Goal: Information Seeking & Learning: Check status

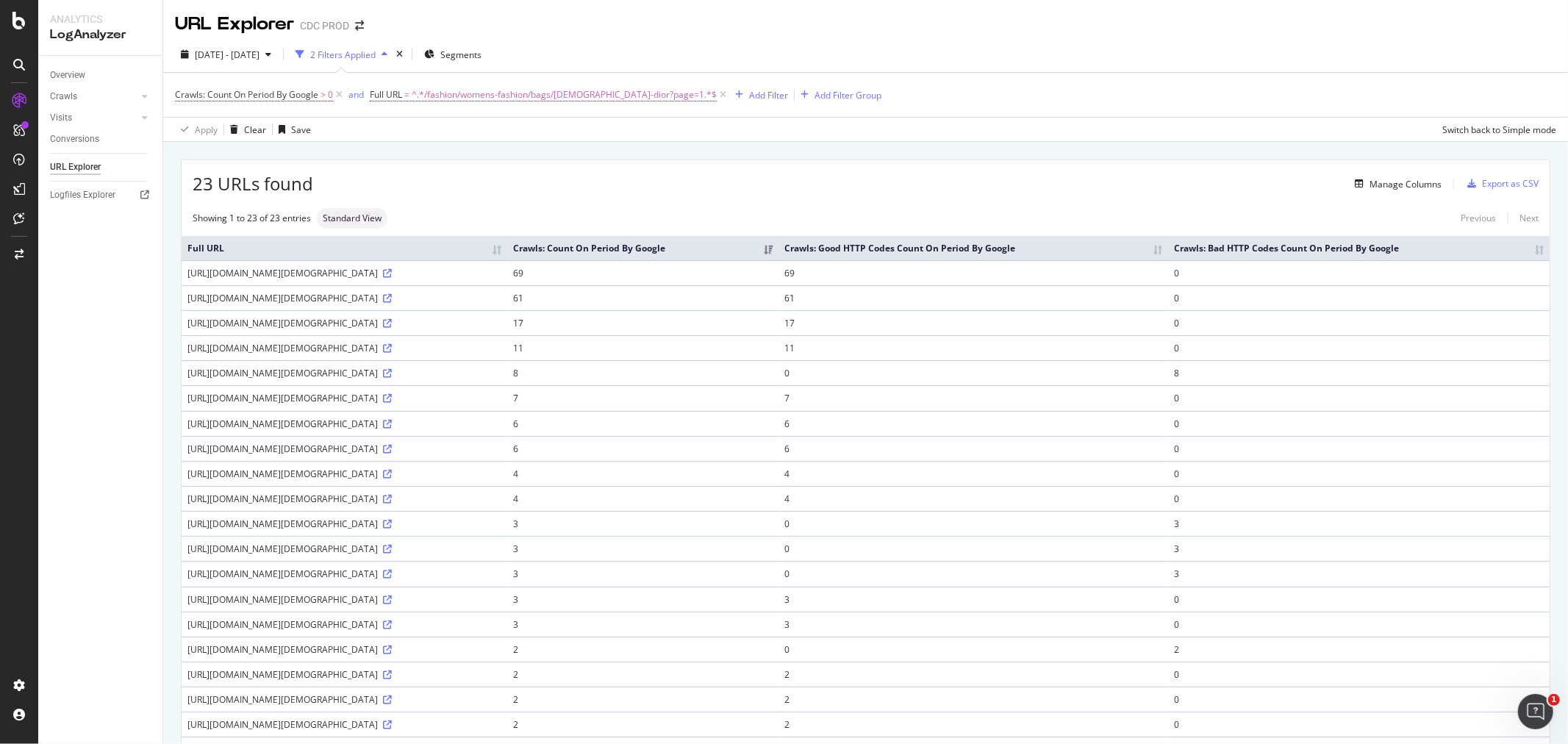
click at [717, 98] on icon at bounding box center [723, 94] width 12 height 15
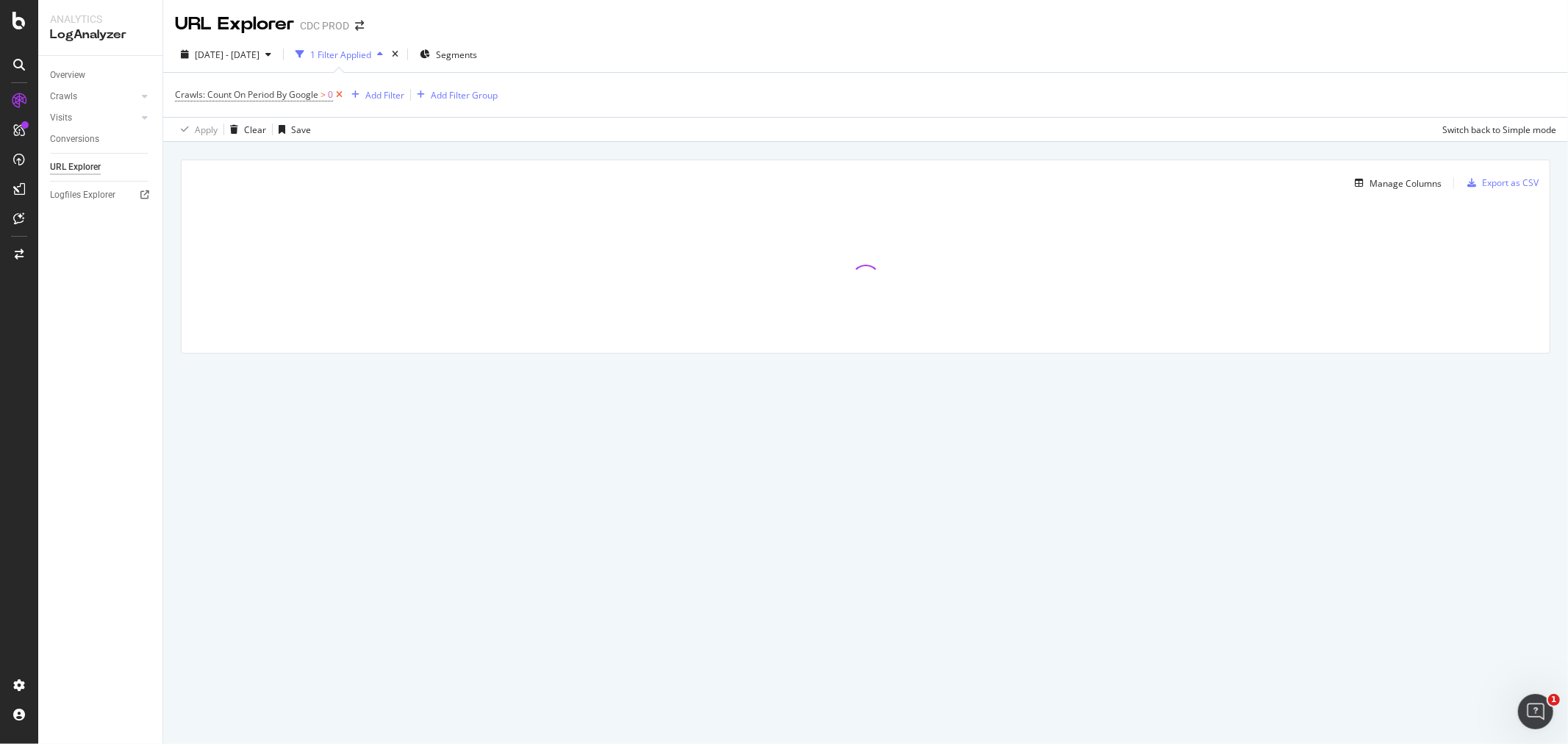
click at [339, 100] on icon at bounding box center [339, 94] width 12 height 15
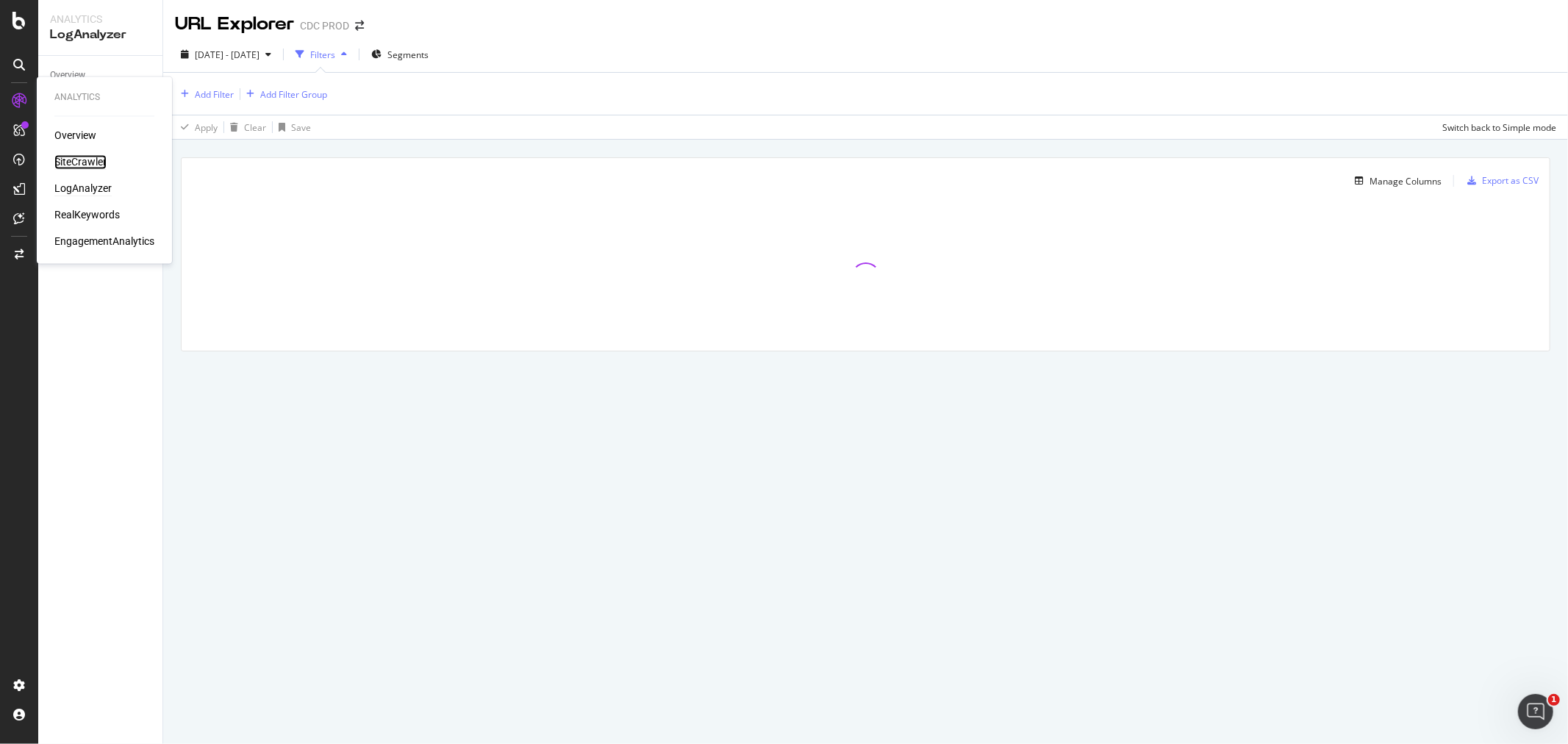
click at [86, 160] on div "SiteCrawler" at bounding box center [80, 162] width 52 height 15
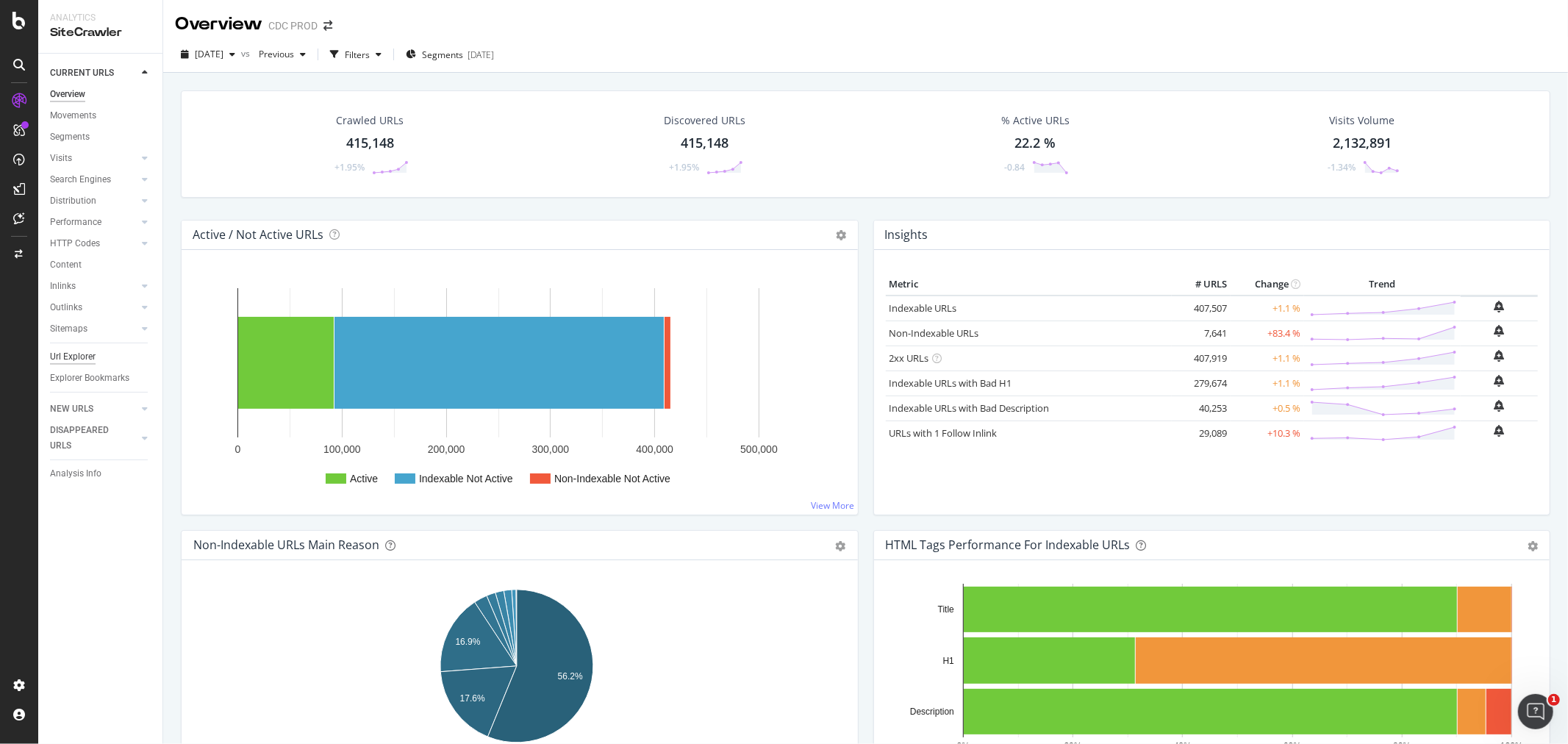
click at [76, 350] on div "Url Explorer" at bounding box center [73, 357] width 46 height 15
